Goal: Task Accomplishment & Management: Use online tool/utility

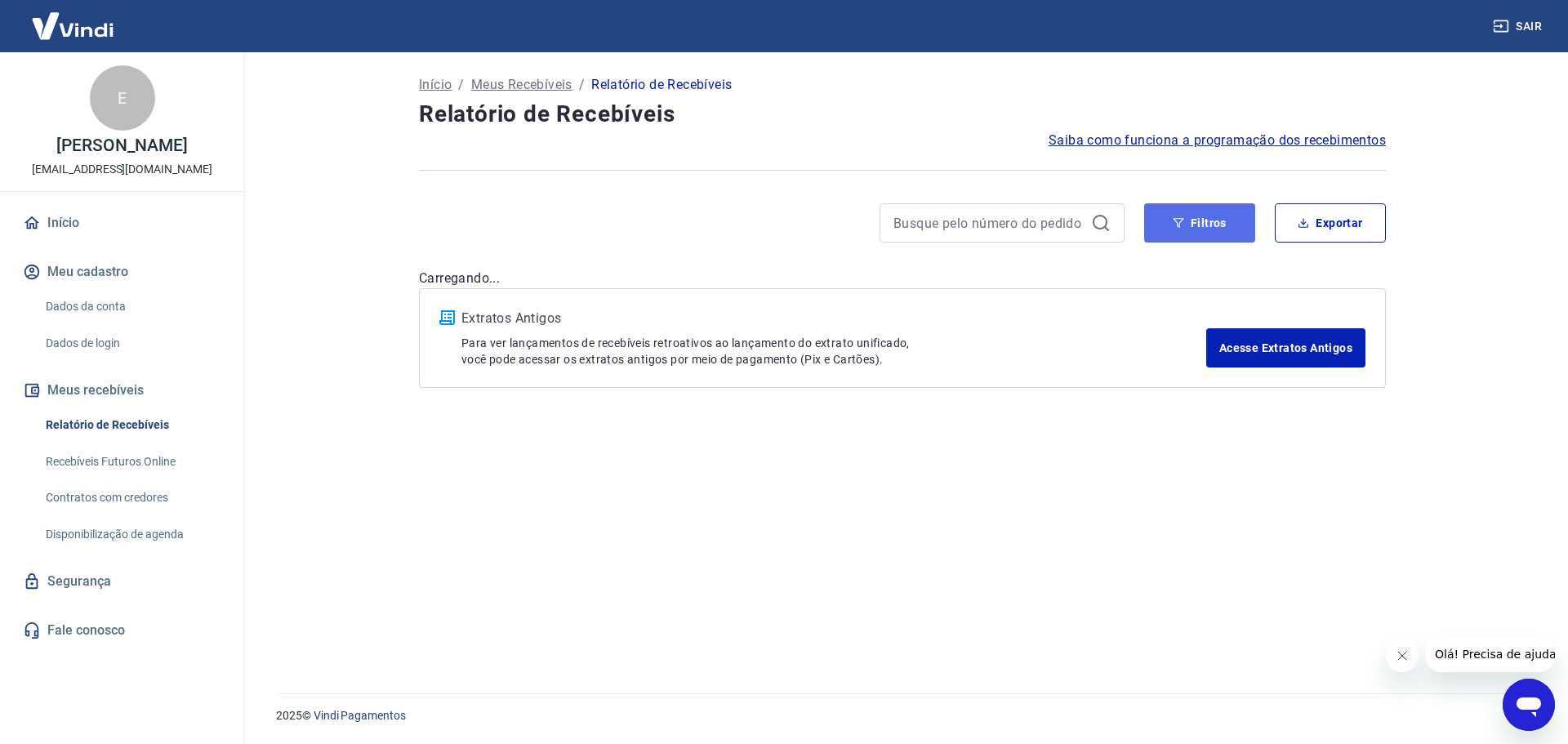
click at [1218, 231] on button "Filtros" at bounding box center [1199, 222] width 111 height 39
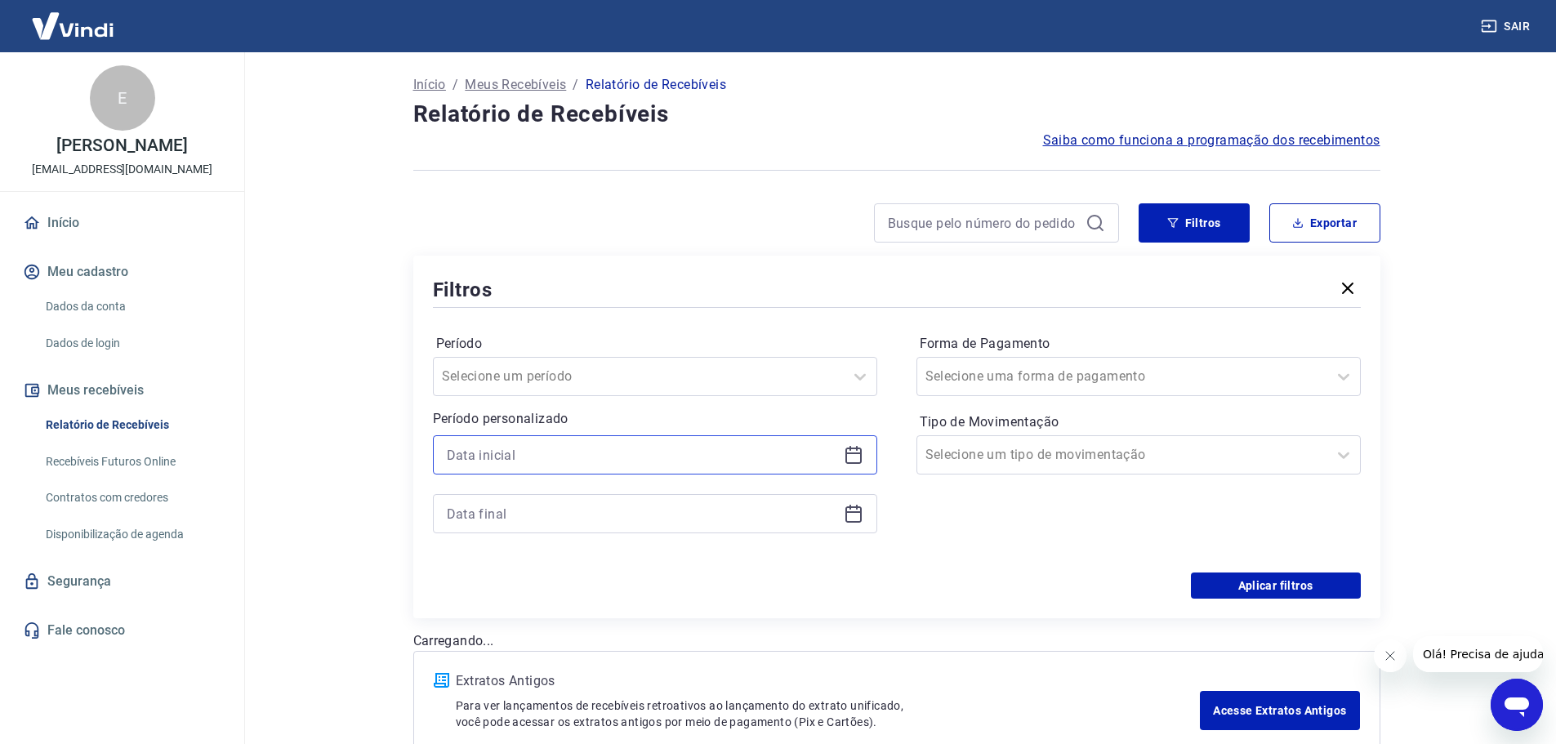
click at [529, 456] on input at bounding box center [642, 455] width 390 height 24
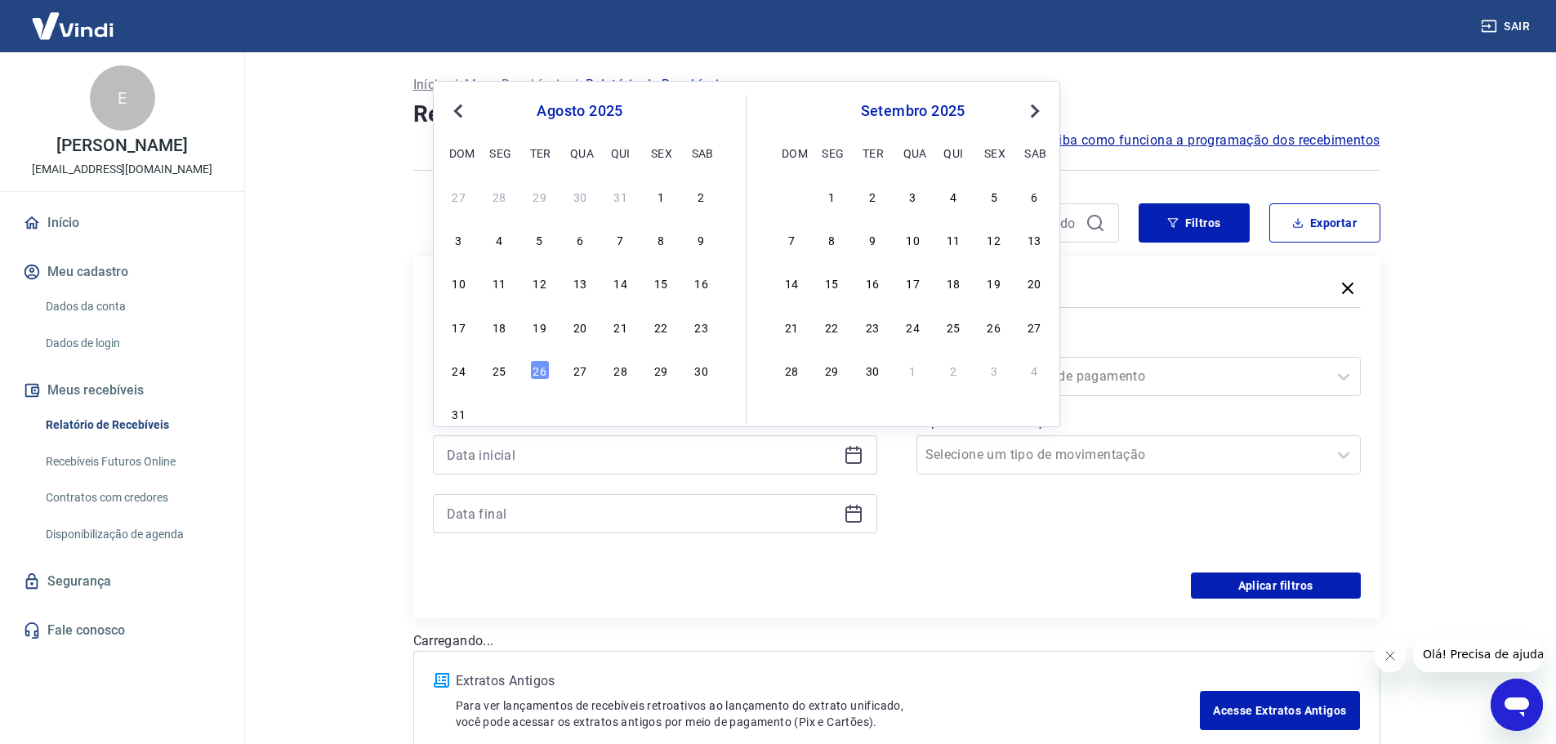
click at [541, 328] on div "19" at bounding box center [540, 327] width 20 height 20
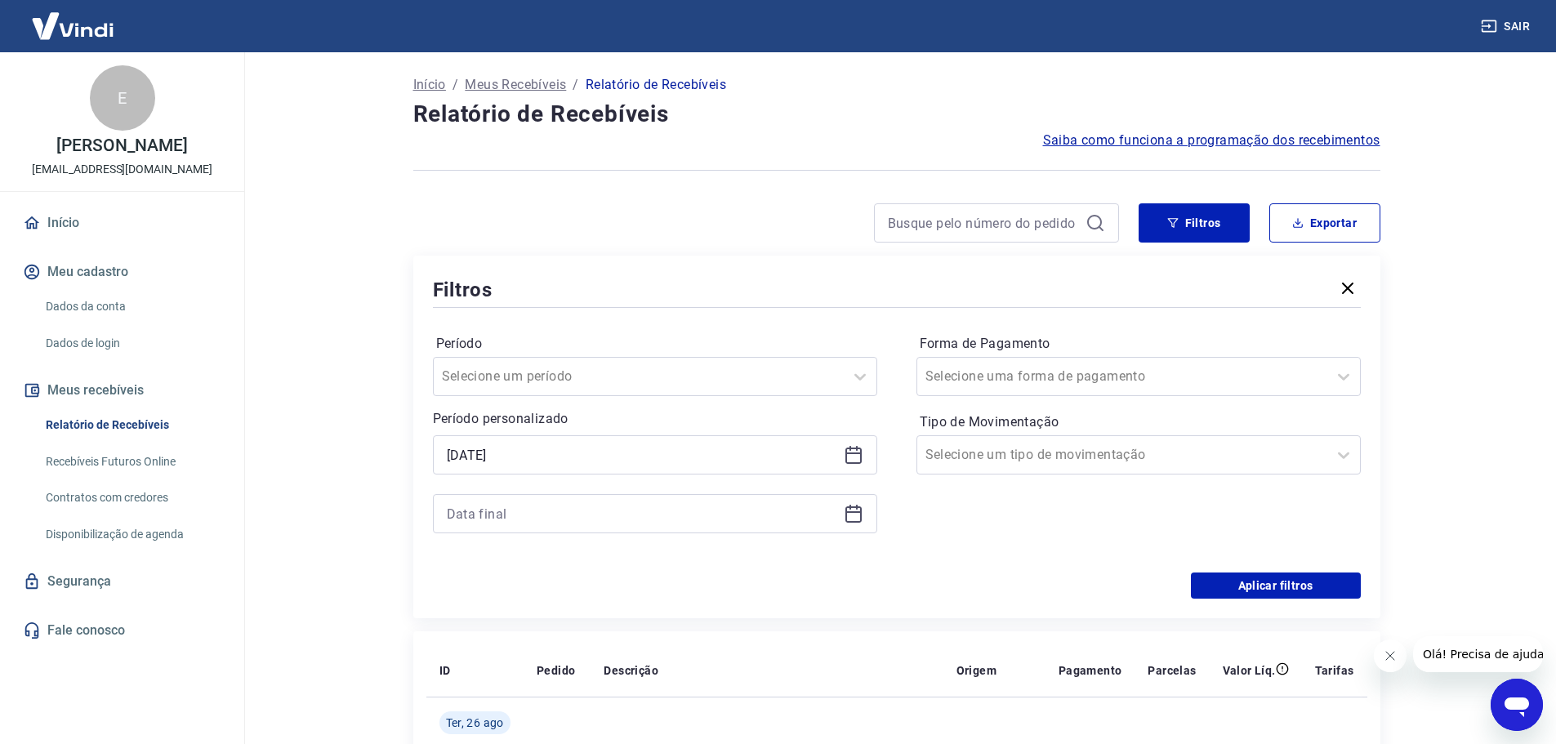
type input "[DATE]"
click at [857, 510] on icon at bounding box center [854, 514] width 20 height 20
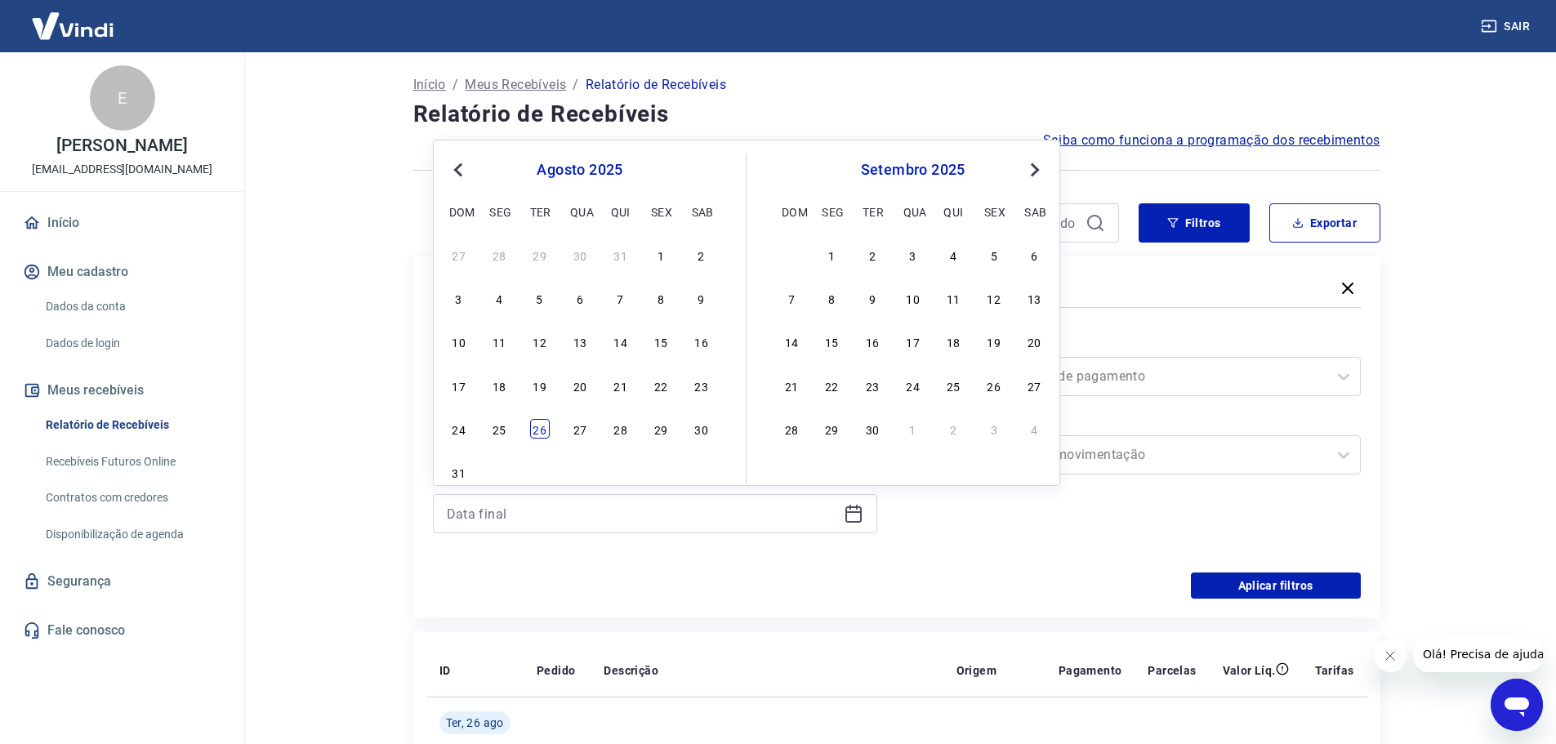
click at [544, 429] on div "26" at bounding box center [540, 429] width 20 height 20
type input "[DATE]"
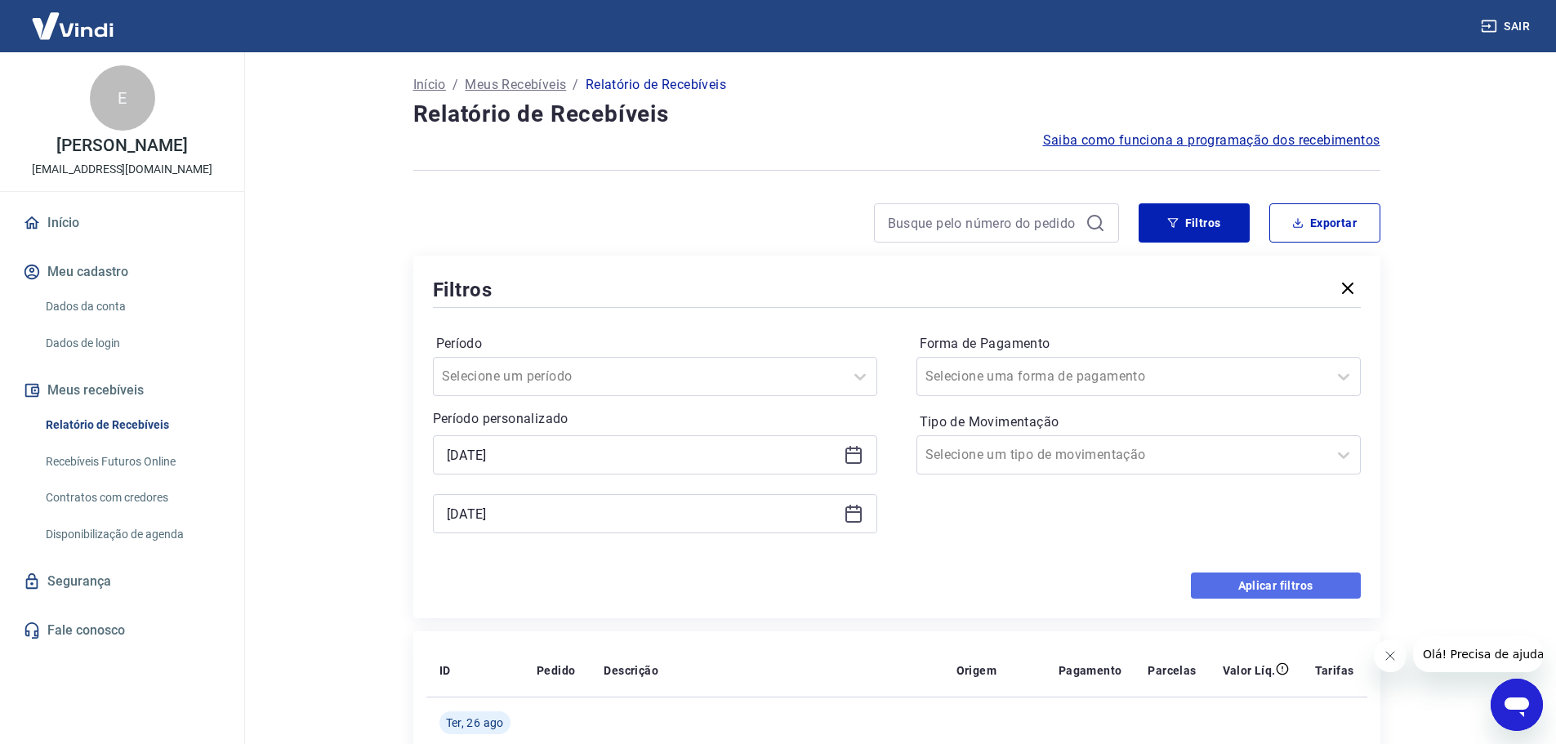
click at [1231, 584] on button "Aplicar filtros" at bounding box center [1276, 585] width 170 height 26
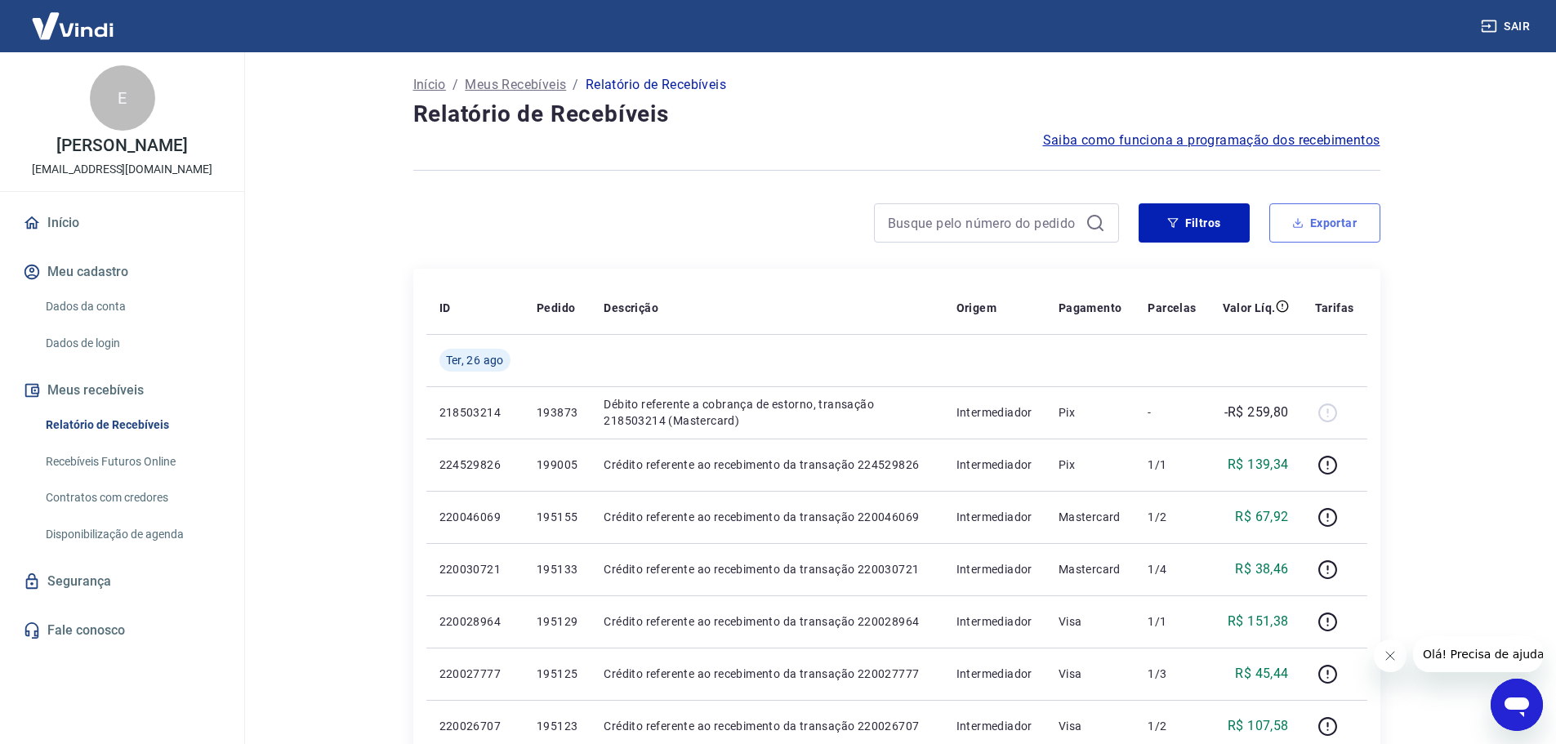
click at [1341, 226] on button "Exportar" at bounding box center [1324, 222] width 111 height 39
type input "[DATE]"
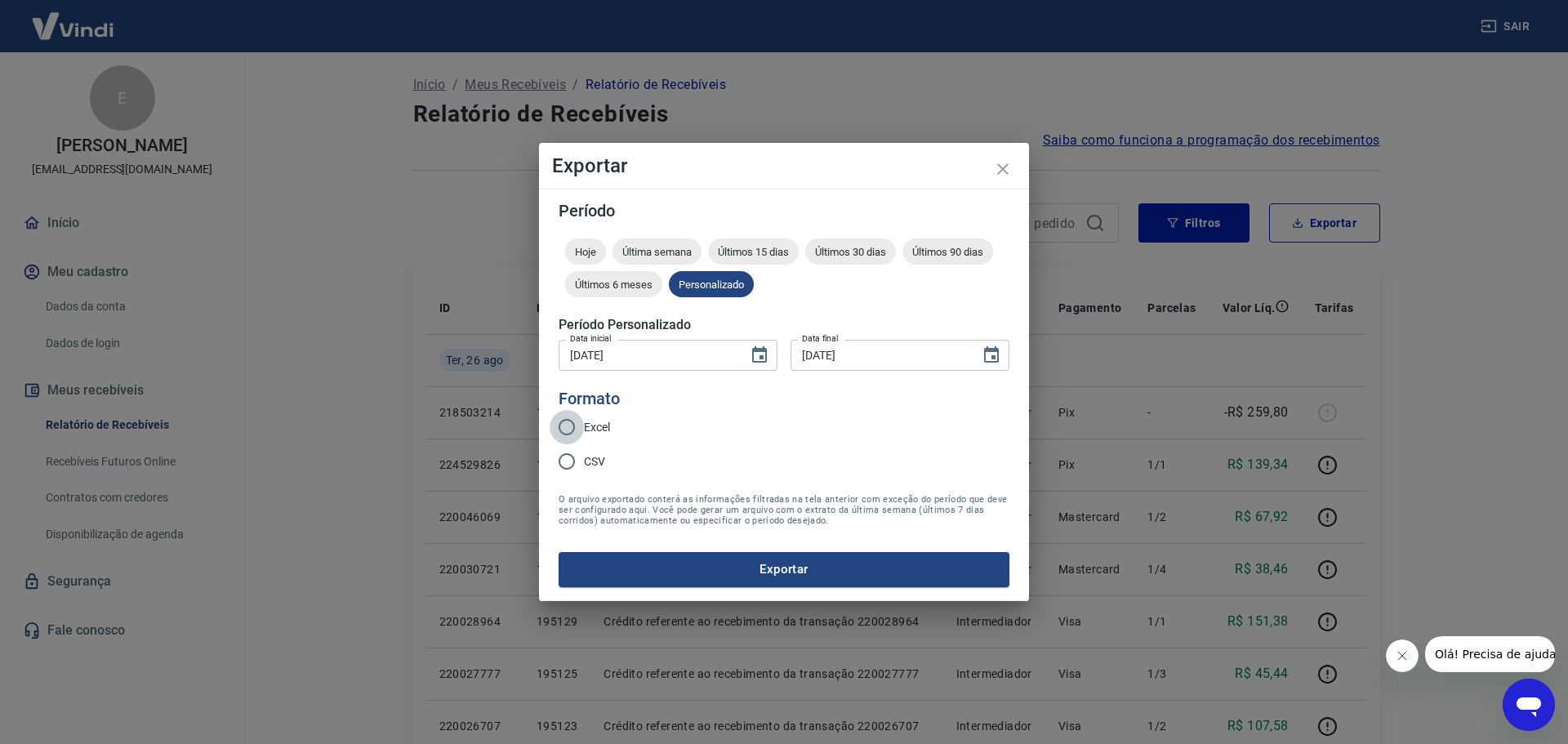
click at [570, 422] on input "Excel" at bounding box center [567, 427] width 34 height 34
radio input "true"
click at [768, 561] on button "Exportar" at bounding box center [784, 569] width 451 height 34
